Goal: Find specific page/section: Find specific page/section

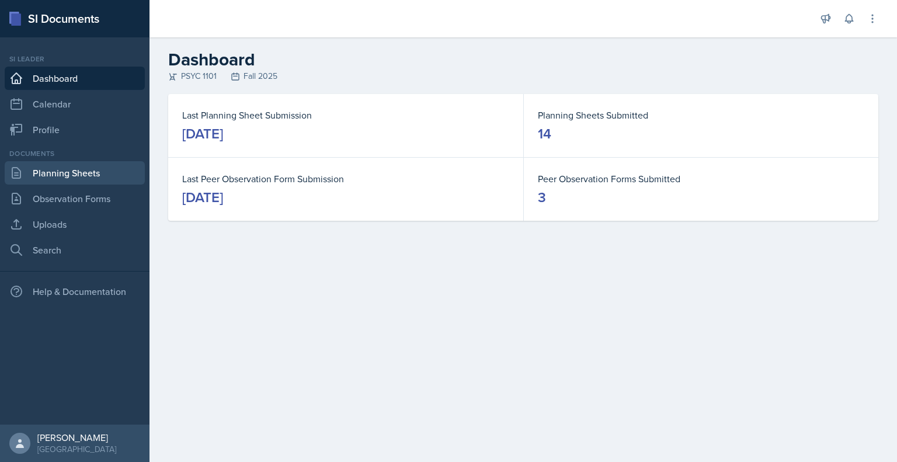
click at [77, 175] on link "Planning Sheets" at bounding box center [75, 172] width 140 height 23
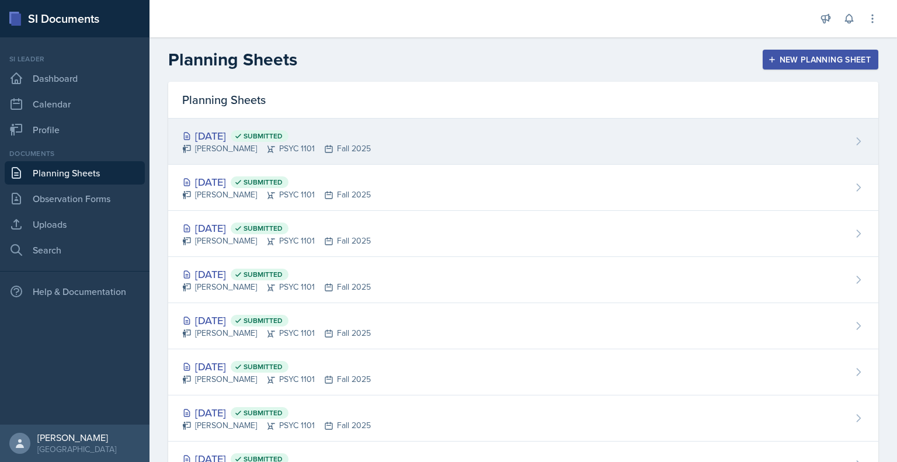
click at [382, 140] on div "[DATE] Submitted [PERSON_NAME] PSYC 1101 Fall 2025" at bounding box center [523, 142] width 710 height 46
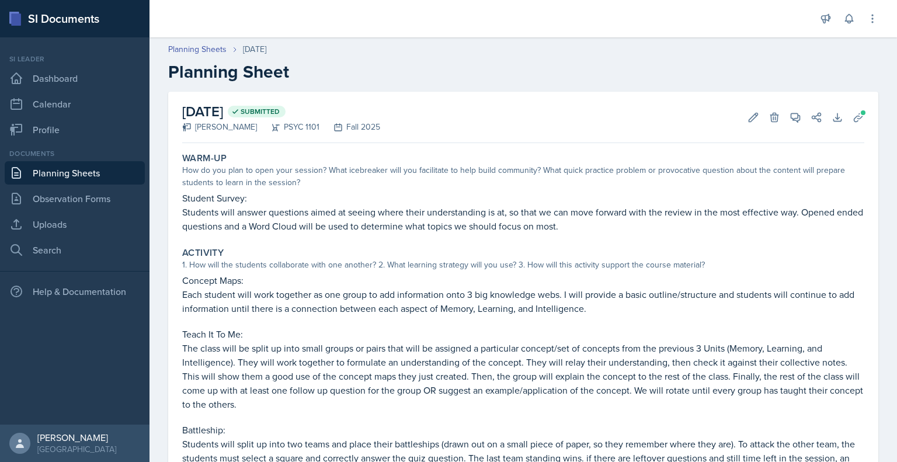
scroll to position [211, 0]
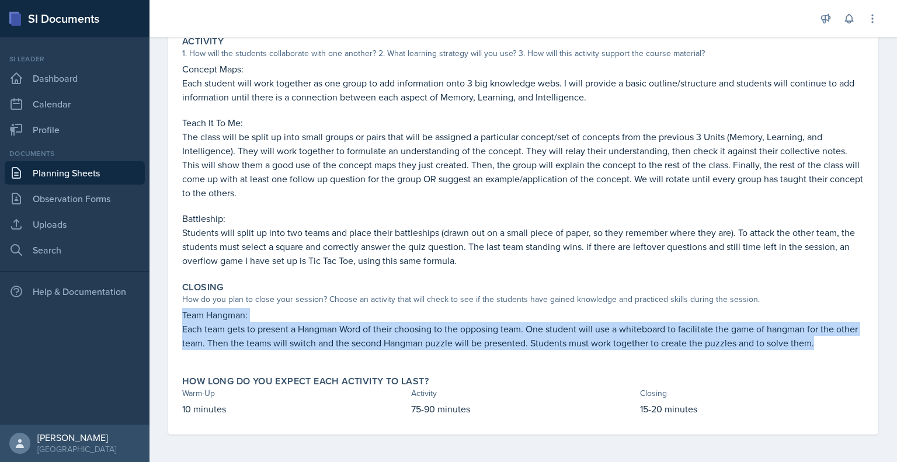
drag, startPoint x: 184, startPoint y: 315, endPoint x: 838, endPoint y: 350, distance: 654.8
click at [838, 350] on div "Team Hangman: Each team gets to present a Hangman Word of their choosing to the…" at bounding box center [523, 335] width 682 height 54
copy div "Team Hangman: Each team gets to present a Hangman Word of their choosing to the…"
